Goal: Information Seeking & Learning: Learn about a topic

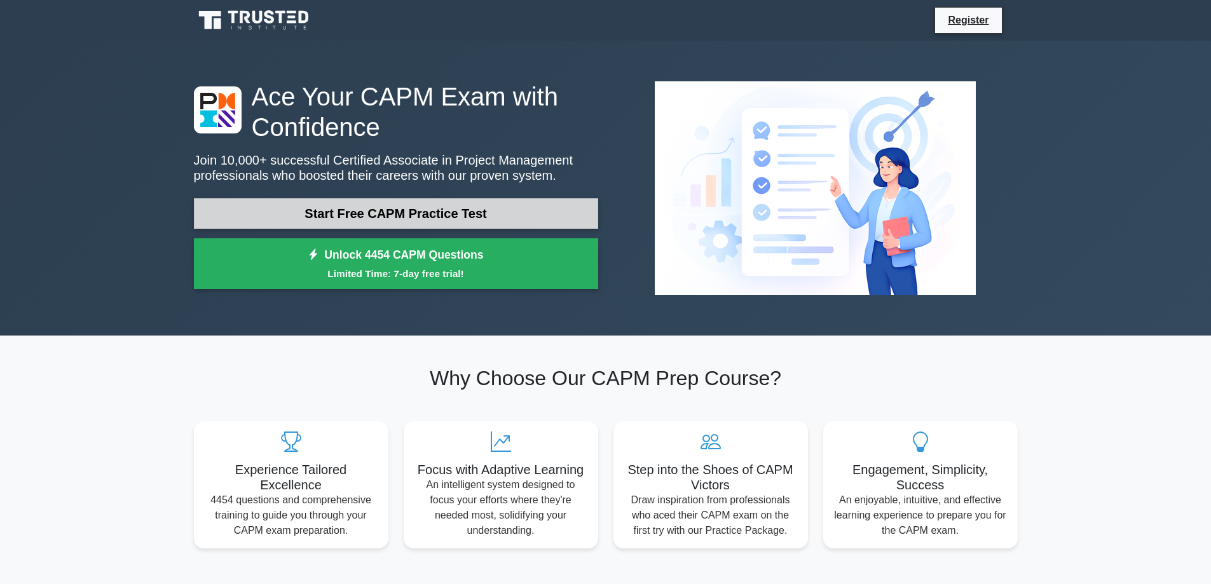
click at [456, 217] on link "Start Free CAPM Practice Test" at bounding box center [396, 213] width 404 height 31
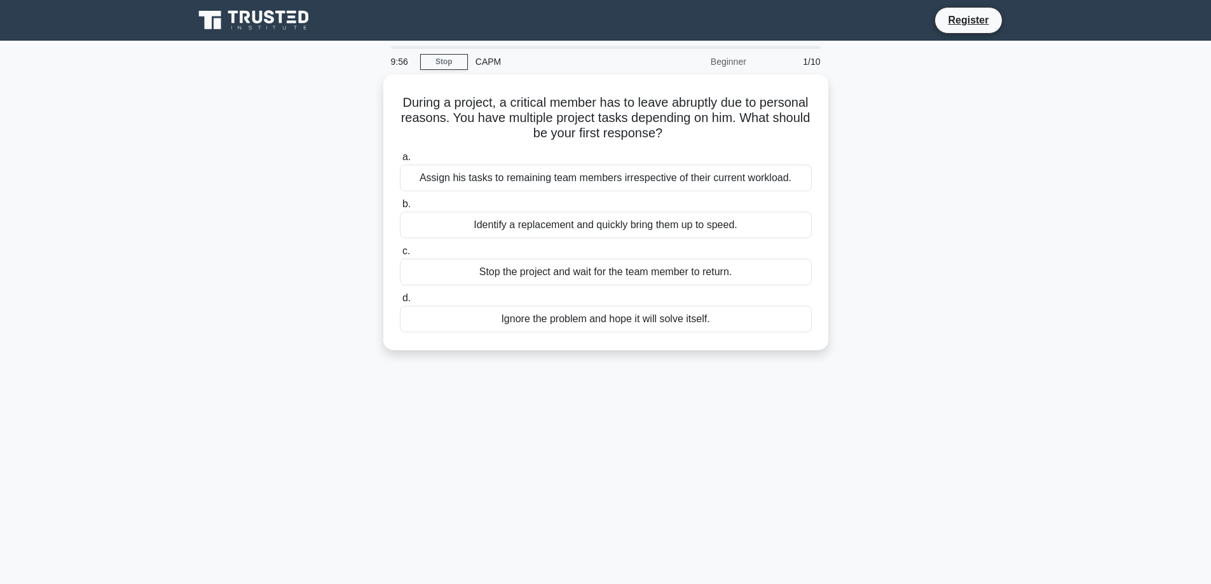
click at [478, 62] on div "CAPM" at bounding box center [555, 61] width 175 height 25
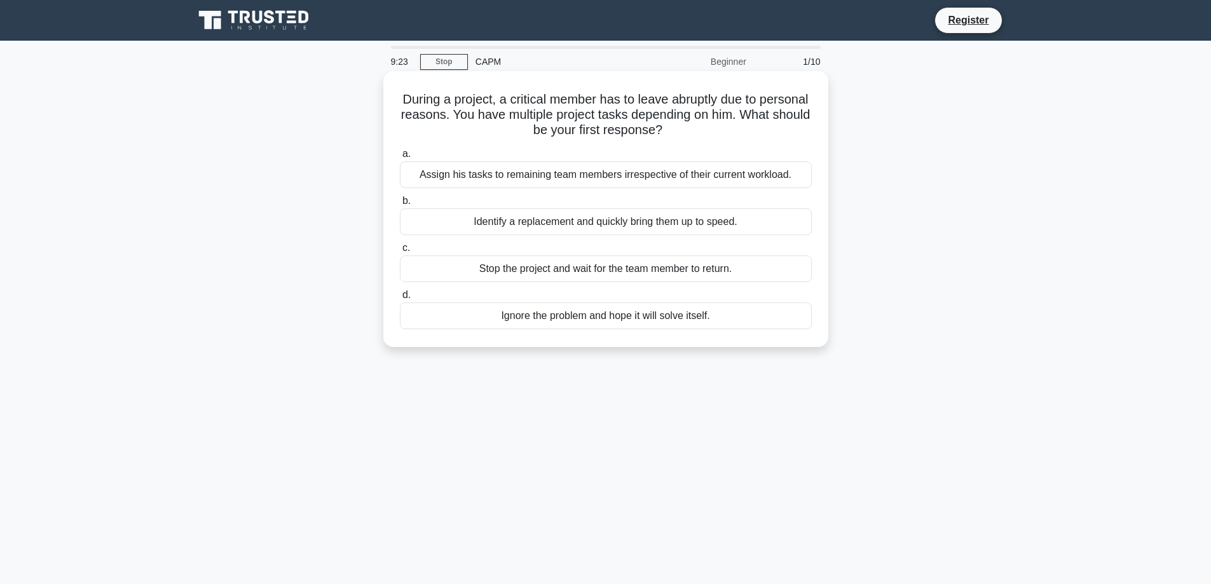
click at [607, 226] on div "Identify a replacement and quickly bring them up to speed." at bounding box center [606, 222] width 412 height 27
click at [400, 205] on input "b. Identify a replacement and quickly bring them up to speed." at bounding box center [400, 201] width 0 height 8
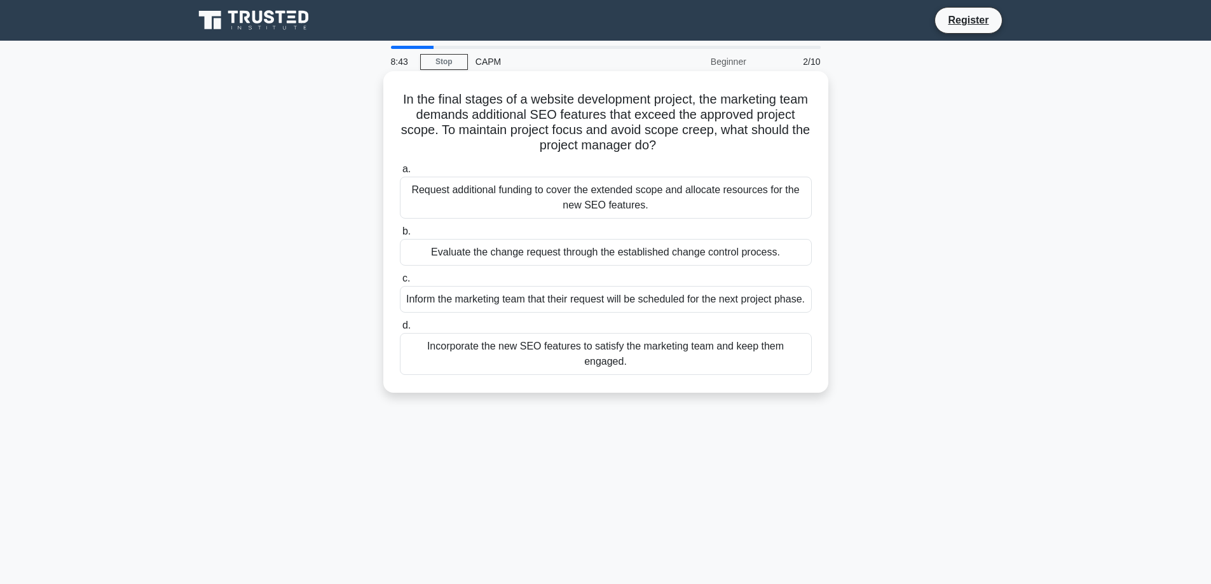
click at [612, 249] on div "Evaluate the change request through the established change control process." at bounding box center [606, 252] width 412 height 27
click at [400, 236] on input "b. Evaluate the change request through the established change control process." at bounding box center [400, 232] width 0 height 8
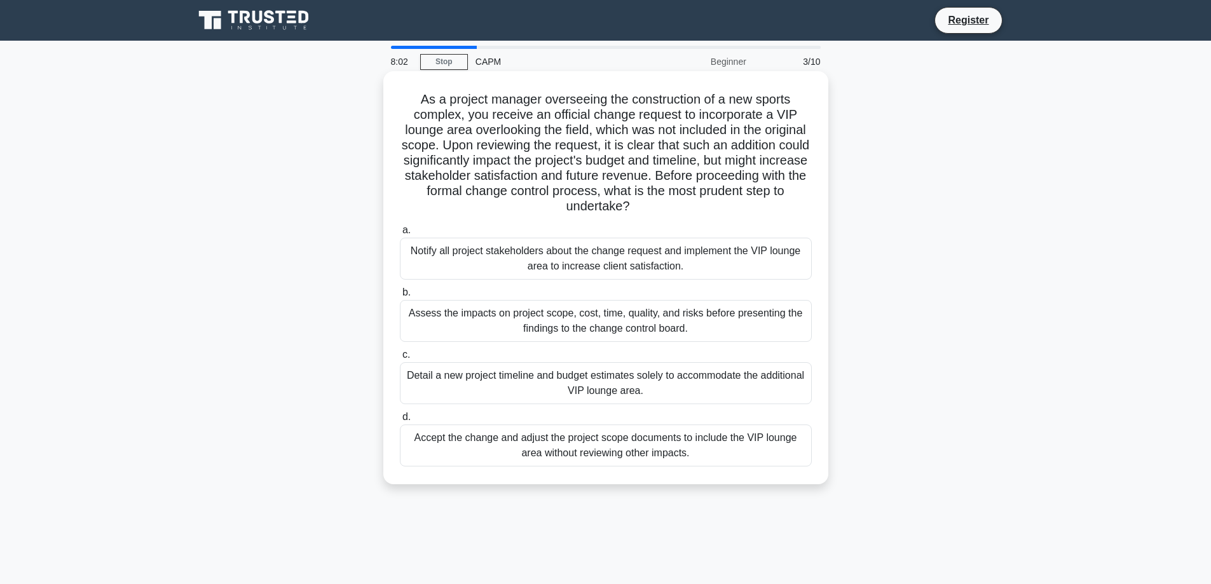
click at [680, 333] on div "Assess the impacts on project scope, cost, time, quality, and risks before pres…" at bounding box center [606, 321] width 412 height 42
click at [400, 297] on input "b. Assess the impacts on project scope, cost, time, quality, and risks before p…" at bounding box center [400, 293] width 0 height 8
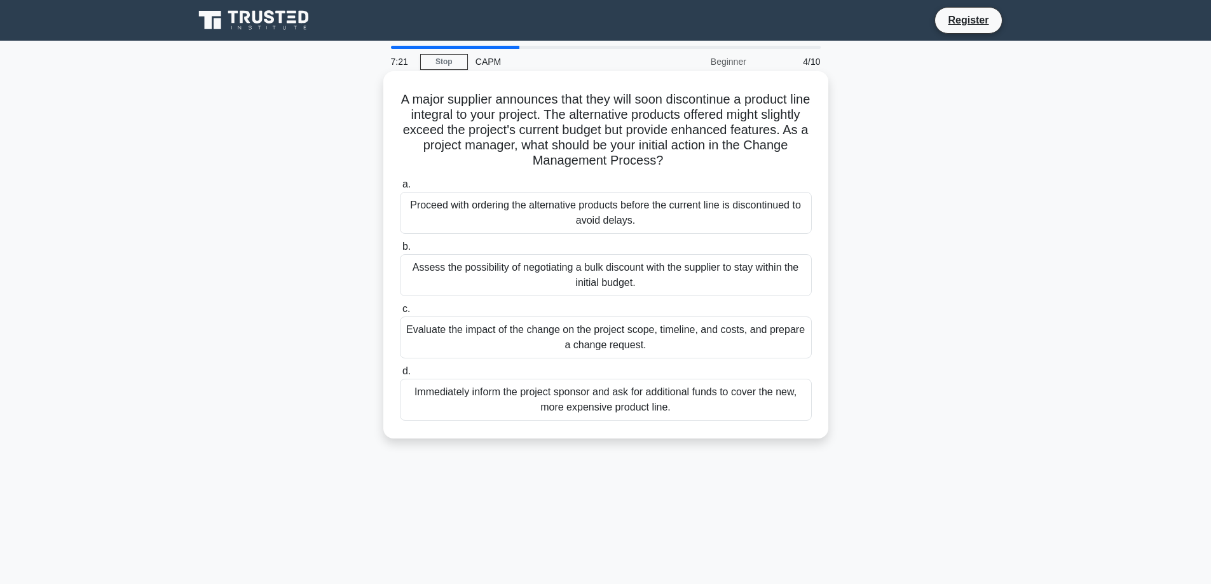
click at [644, 424] on div "a. Proceed with ordering the alternative products before the current line is di…" at bounding box center [605, 298] width 427 height 249
click at [644, 411] on div "Immediately inform the project sponsor and ask for additional funds to cover th…" at bounding box center [606, 400] width 412 height 42
click at [400, 376] on input "d. Immediately inform the project sponsor and ask for additional funds to cover…" at bounding box center [400, 372] width 0 height 8
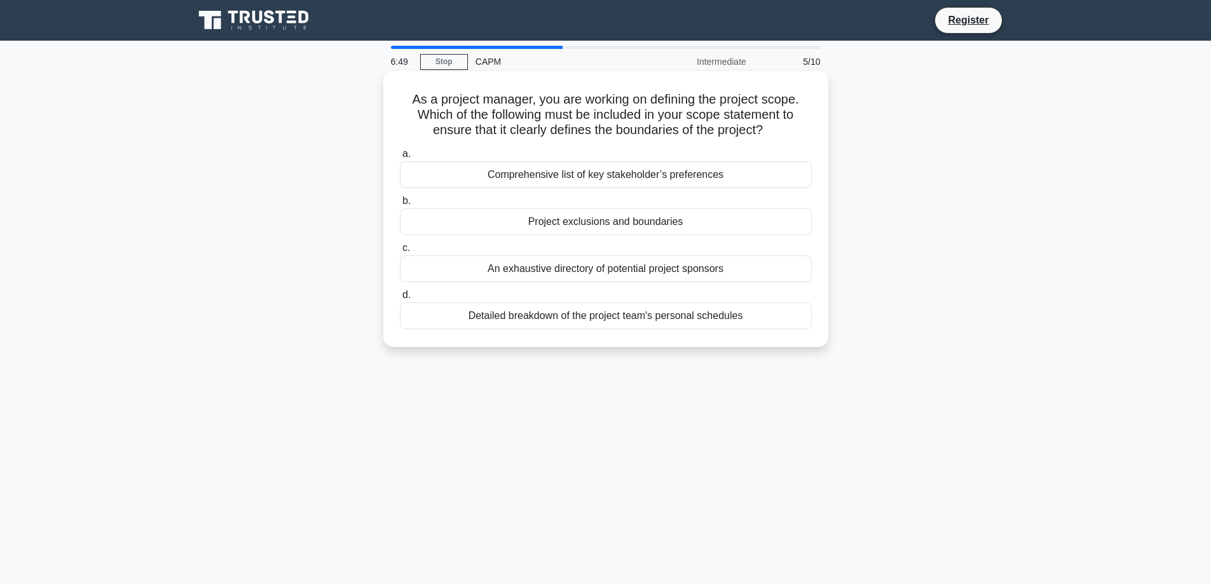
click at [636, 177] on div "Comprehensive list of key stakeholder’s preferences" at bounding box center [606, 175] width 412 height 27
click at [400, 158] on input "a. Comprehensive list of key stakeholder’s preferences" at bounding box center [400, 154] width 0 height 8
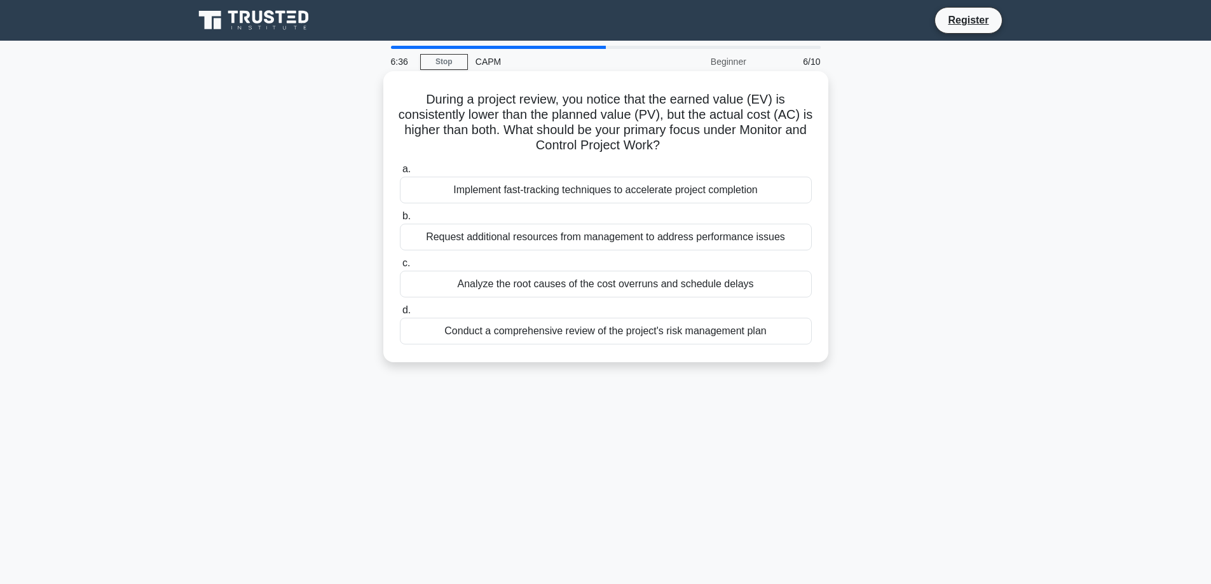
click at [634, 188] on div "Implement fast-tracking techniques to accelerate project completion" at bounding box center [606, 190] width 412 height 27
click at [400, 174] on input "a. Implement fast-tracking techniques to accelerate project completion" at bounding box center [400, 169] width 0 height 8
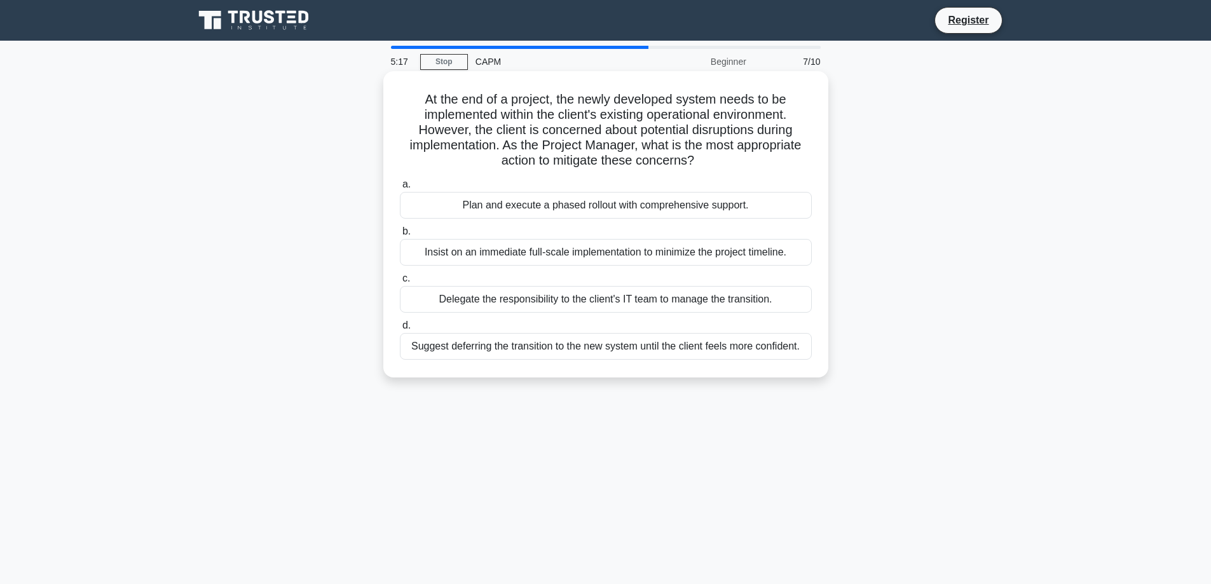
click at [762, 213] on div "Plan and execute a phased rollout with comprehensive support." at bounding box center [606, 205] width 412 height 27
click at [400, 189] on input "a. Plan and execute a phased rollout with comprehensive support." at bounding box center [400, 185] width 0 height 8
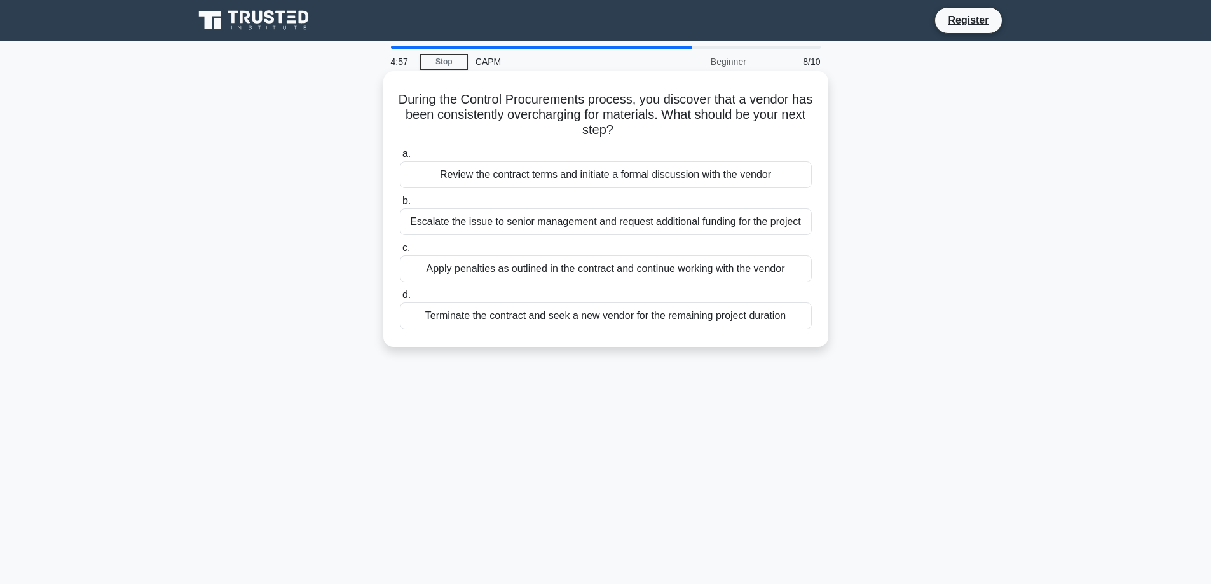
click at [766, 173] on div "Review the contract terms and initiate a formal discussion with the vendor" at bounding box center [606, 175] width 412 height 27
click at [400, 158] on input "a. Review the contract terms and initiate a formal discussion with the vendor" at bounding box center [400, 154] width 0 height 8
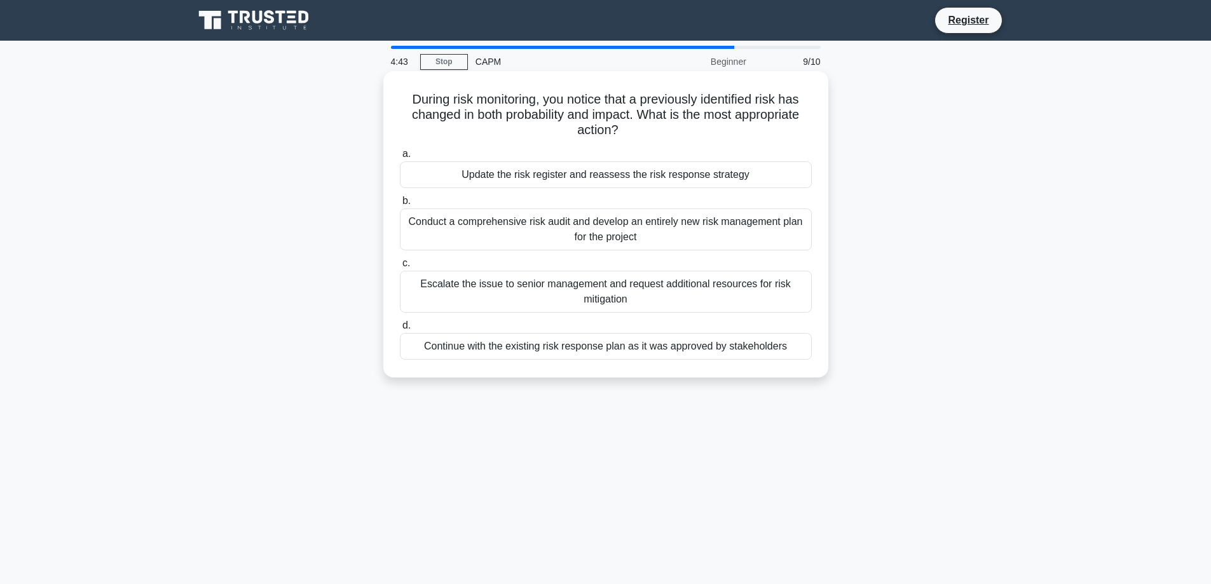
click at [750, 181] on div "Update the risk register and reassess the risk response strategy" at bounding box center [606, 175] width 412 height 27
click at [400, 158] on input "a. Update the risk register and reassess the risk response strategy" at bounding box center [400, 154] width 0 height 8
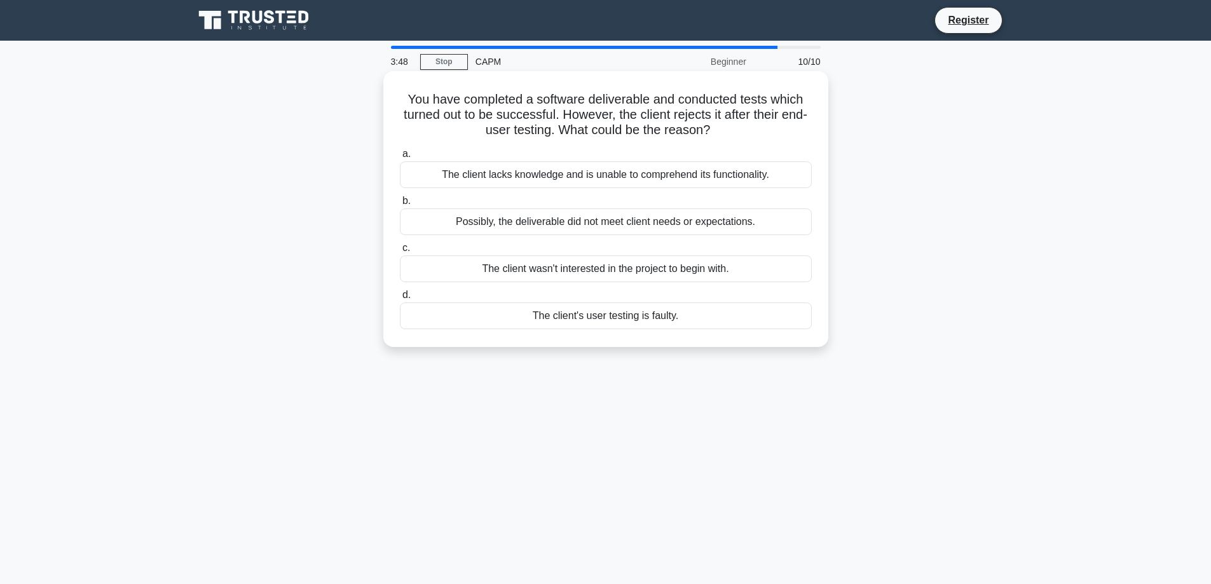
click at [752, 324] on div "The client's user testing is faulty." at bounding box center [606, 316] width 412 height 27
click at [400, 300] on input "d. The client's user testing is faulty." at bounding box center [400, 295] width 0 height 8
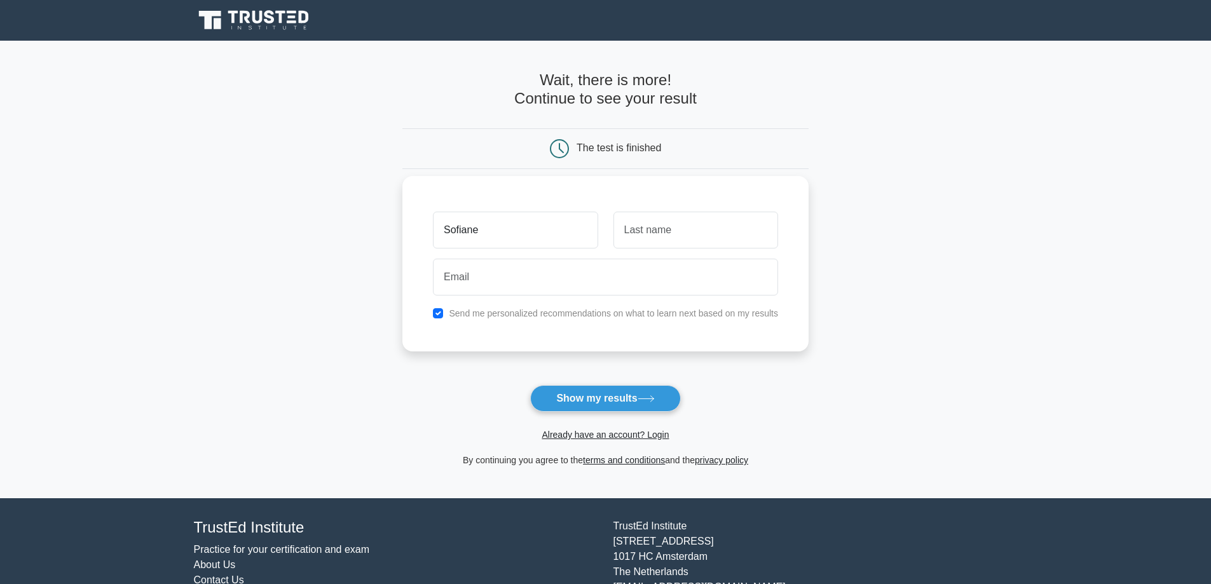
type input "Sofiane"
click at [684, 231] on input "text" at bounding box center [696, 230] width 165 height 37
type input "N"
type input "b"
type input "Beldjoudi"
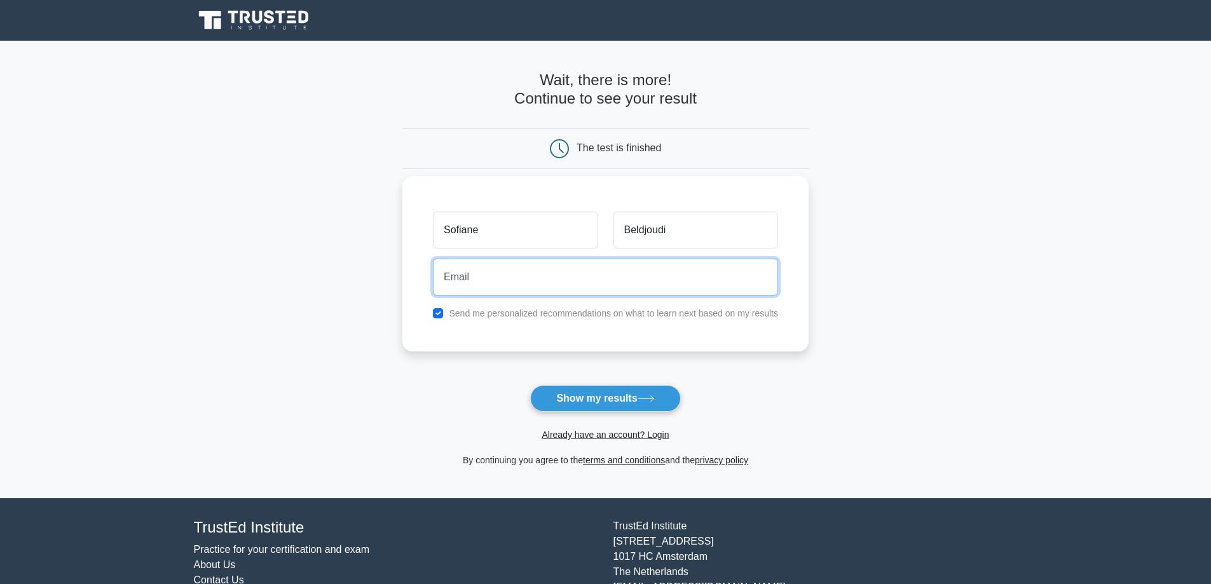
click at [642, 287] on input "email" at bounding box center [605, 277] width 345 height 37
type input "mr.sofiane.beldjoudi@gmail.com"
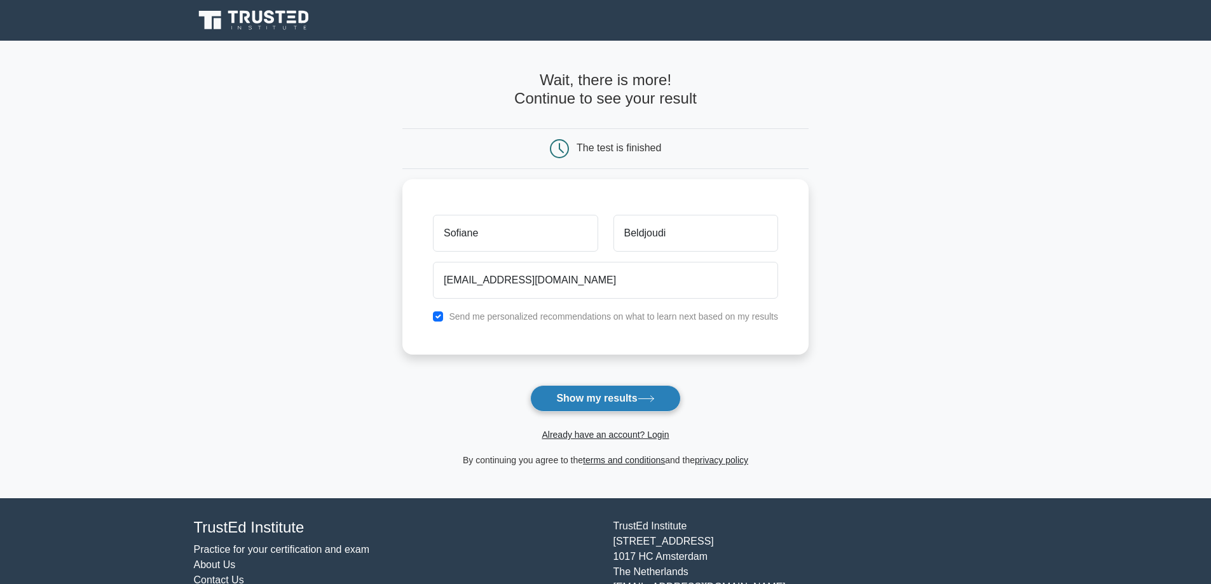
click at [620, 388] on button "Show my results" at bounding box center [605, 398] width 150 height 27
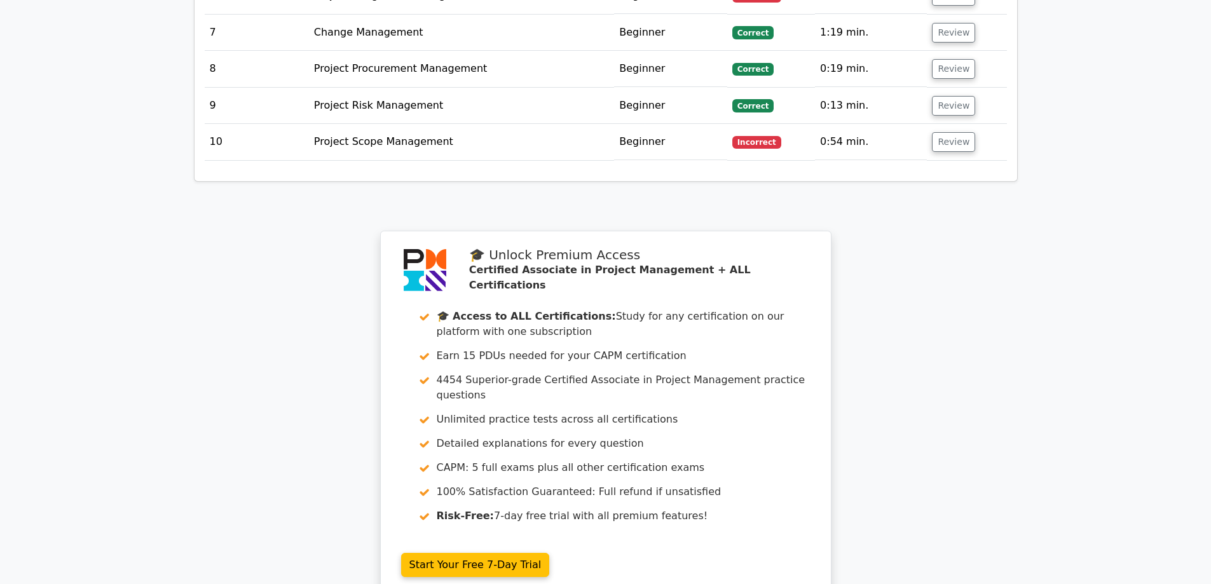
scroll to position [1590, 0]
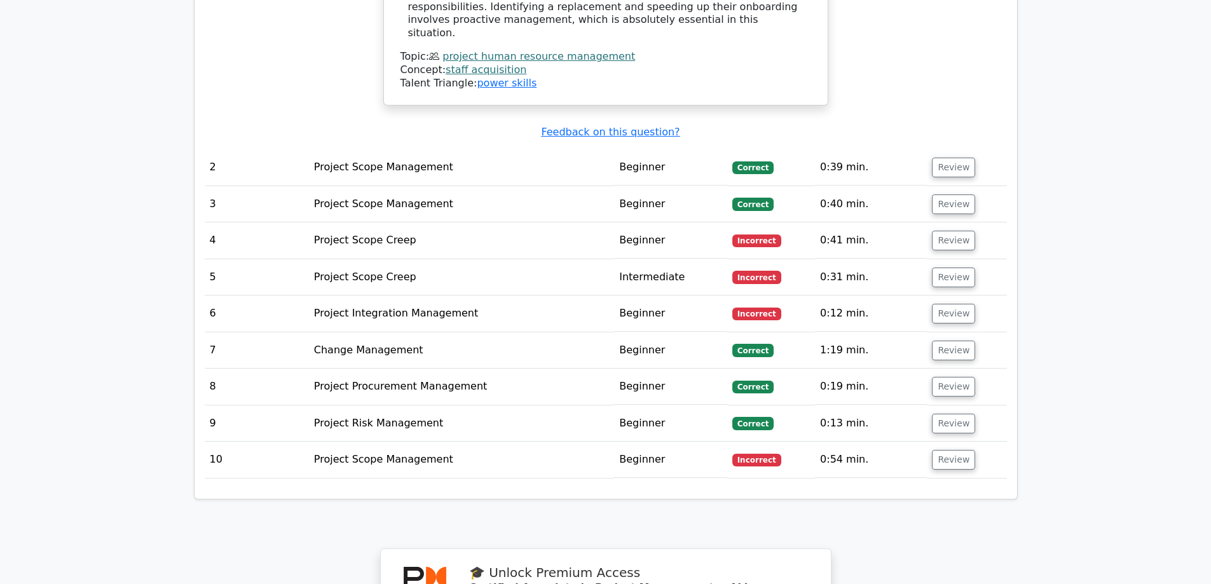
click at [535, 223] on td "Project Scope Creep" at bounding box center [461, 241] width 305 height 36
click at [955, 231] on button "Review" at bounding box center [953, 241] width 43 height 20
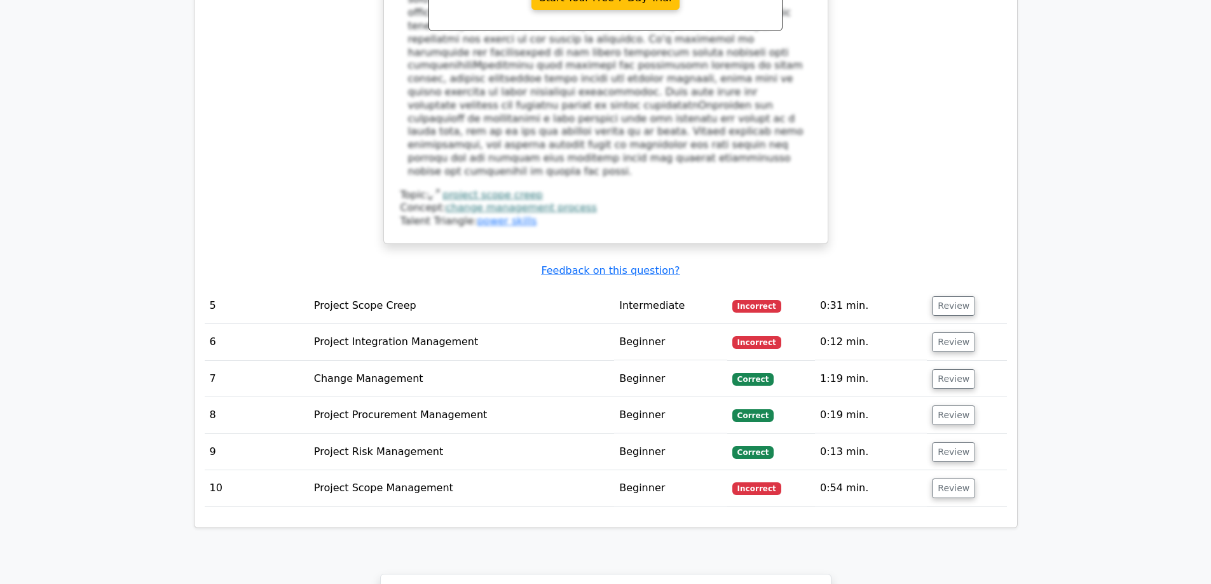
scroll to position [2333, 0]
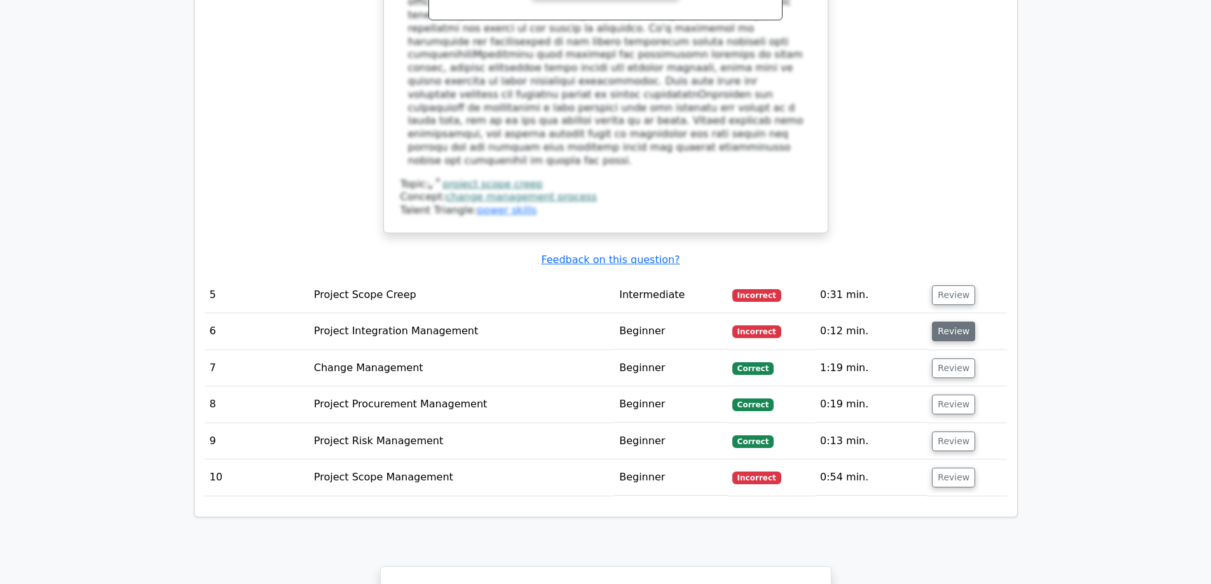
click at [950, 322] on button "Review" at bounding box center [953, 332] width 43 height 20
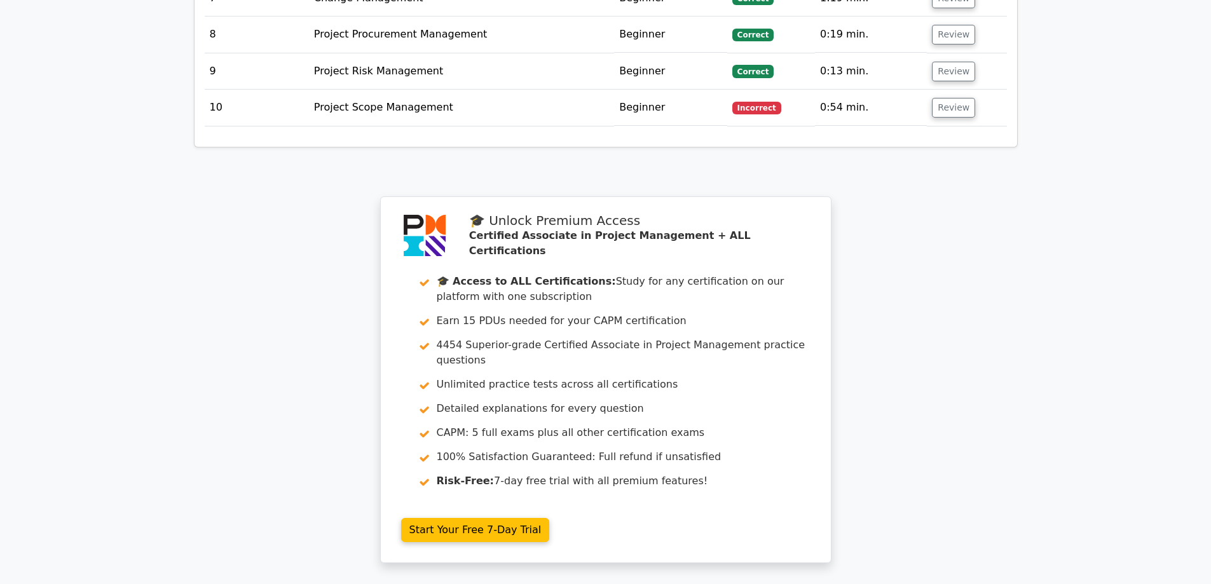
scroll to position [3211, 0]
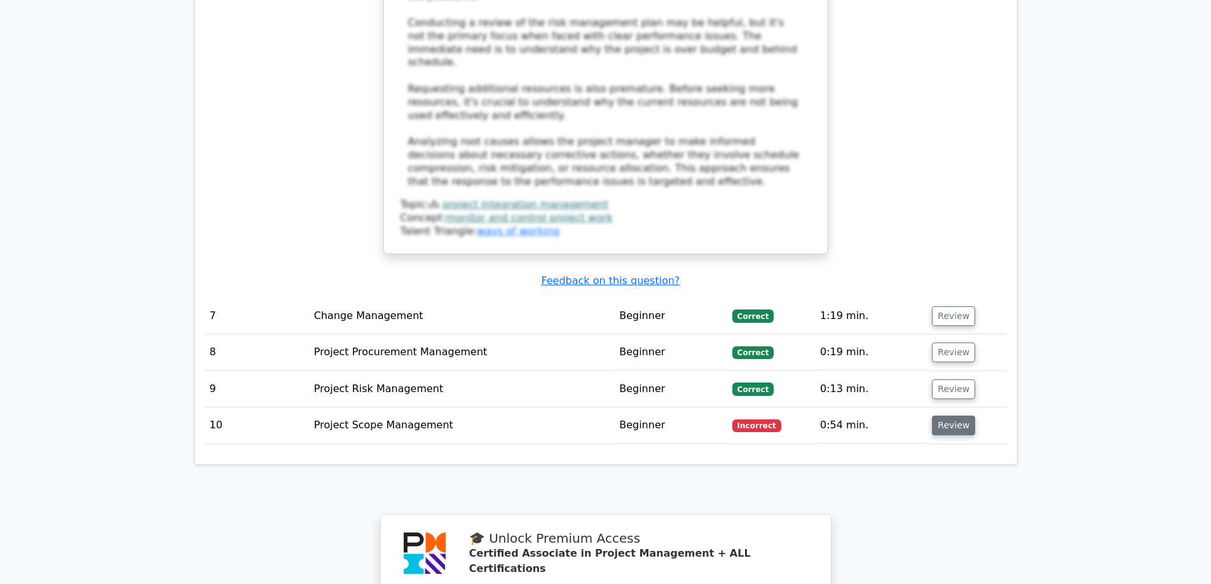
click at [968, 416] on button "Review" at bounding box center [953, 426] width 43 height 20
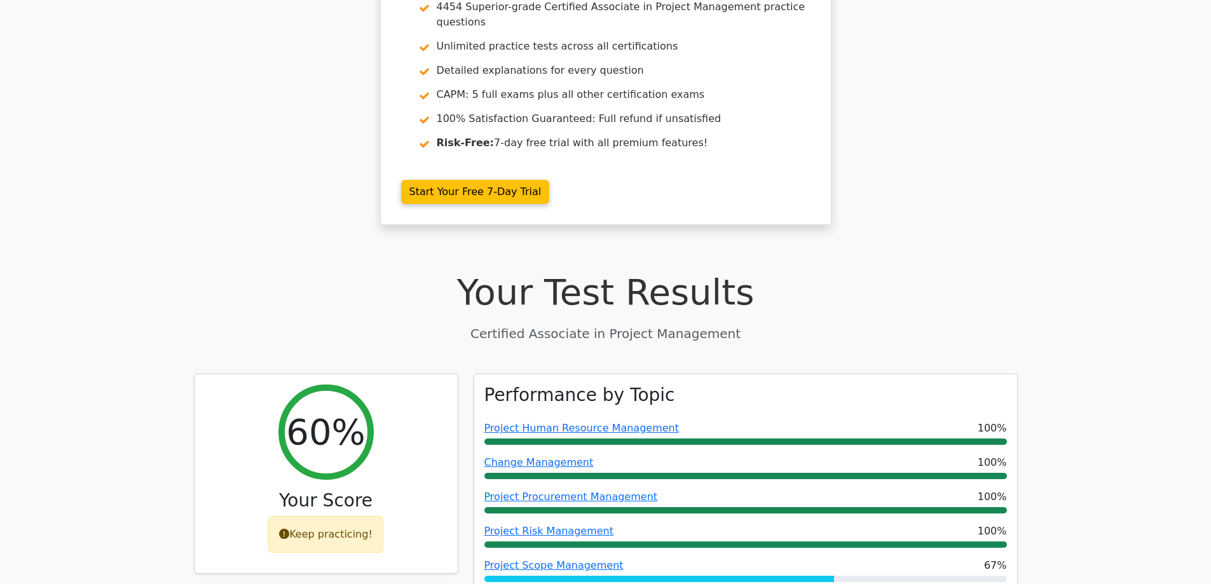
scroll to position [0, 0]
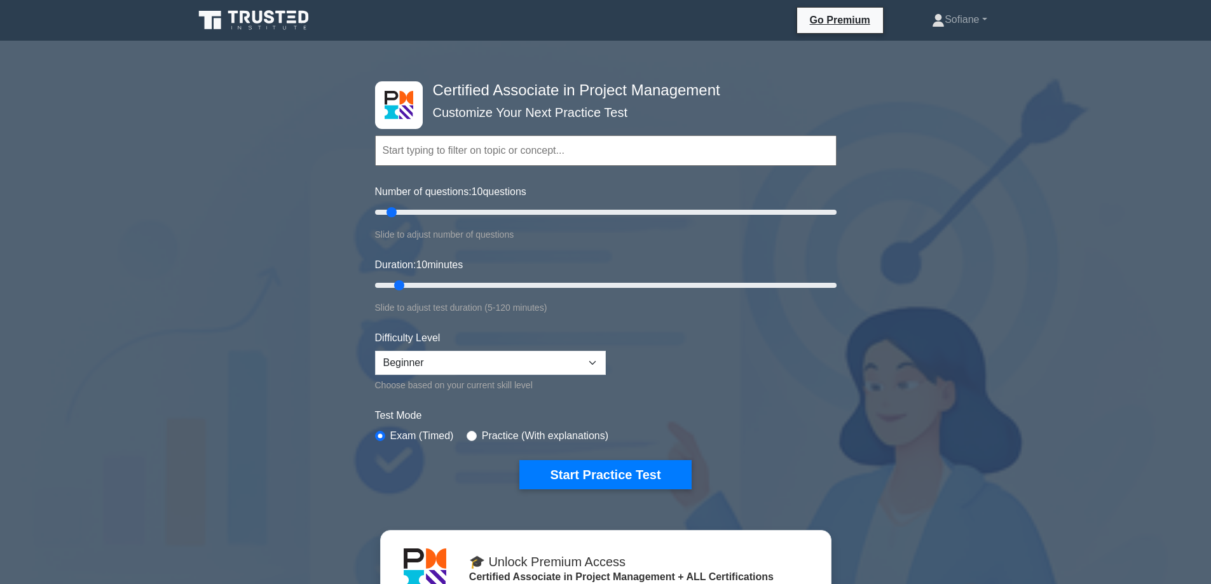
scroll to position [318, 0]
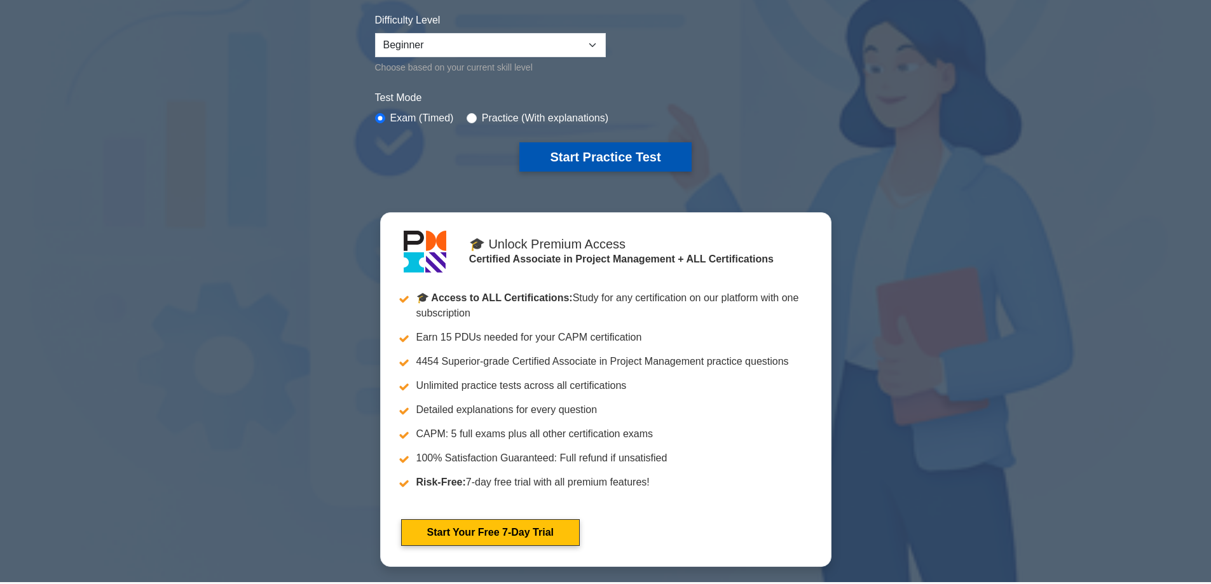
click at [599, 151] on button "Start Practice Test" at bounding box center [606, 156] width 172 height 29
